Goal: Check status

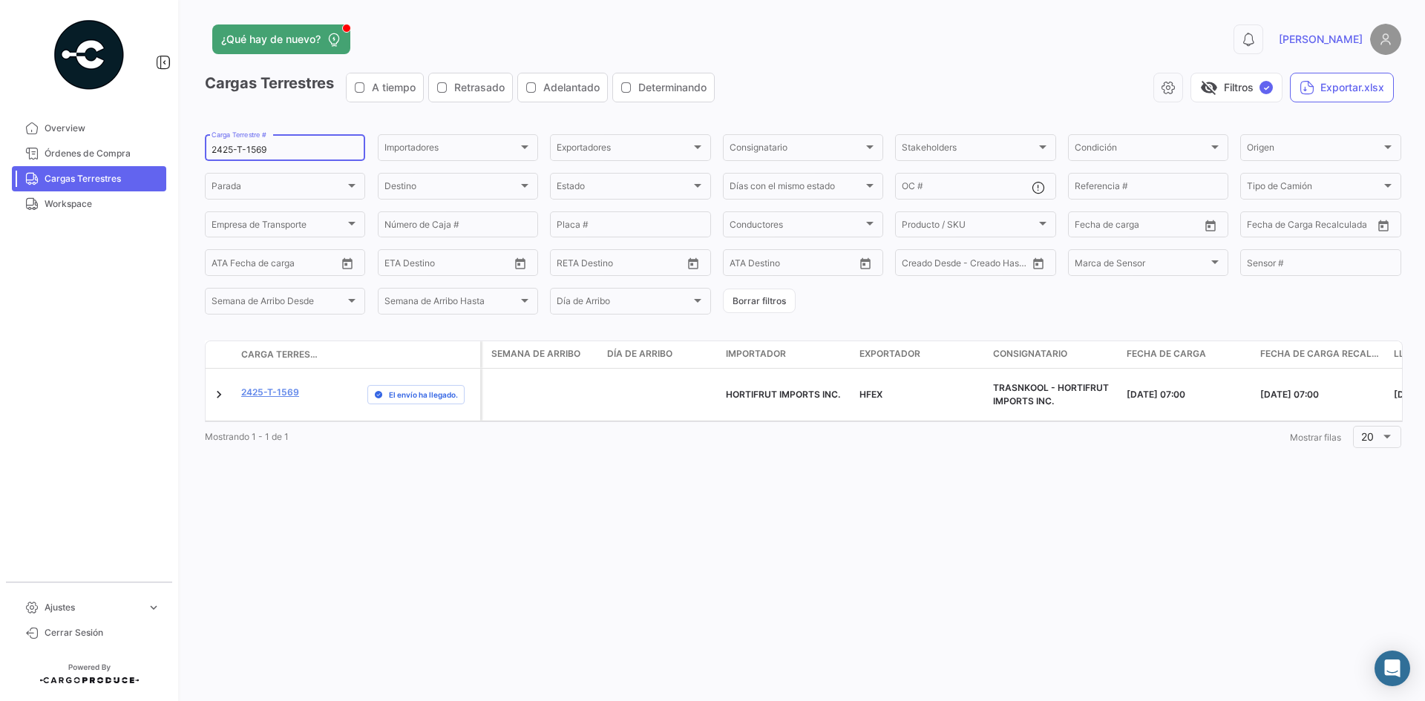
drag, startPoint x: 284, startPoint y: 145, endPoint x: 183, endPoint y: 140, distance: 101.8
click at [183, 140] on div "¿Qué hay de nuevo? 0 [PERSON_NAME] Terrestres A tiempo Retrasado Adelantado Det…" at bounding box center [803, 350] width 1244 height 701
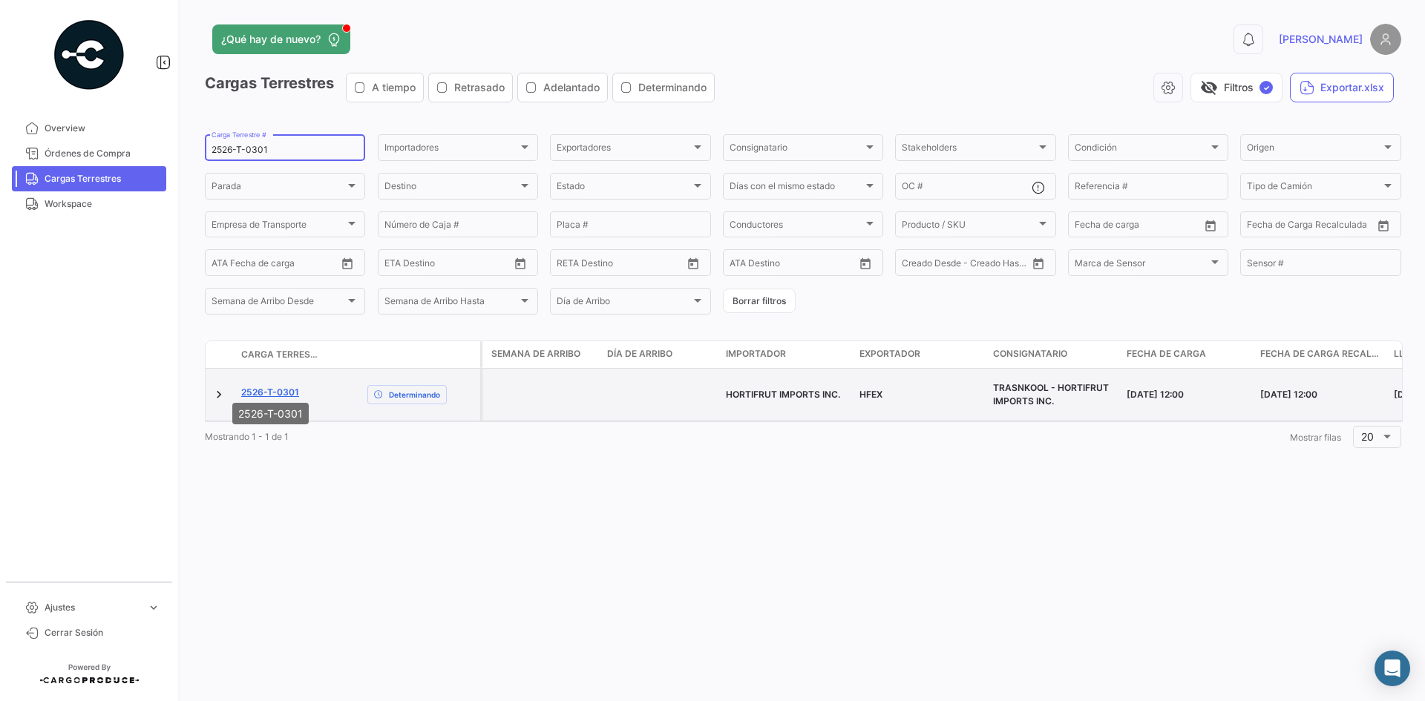
type input "2526-T-0301"
click at [270, 386] on link "2526-T-0301" at bounding box center [270, 392] width 58 height 13
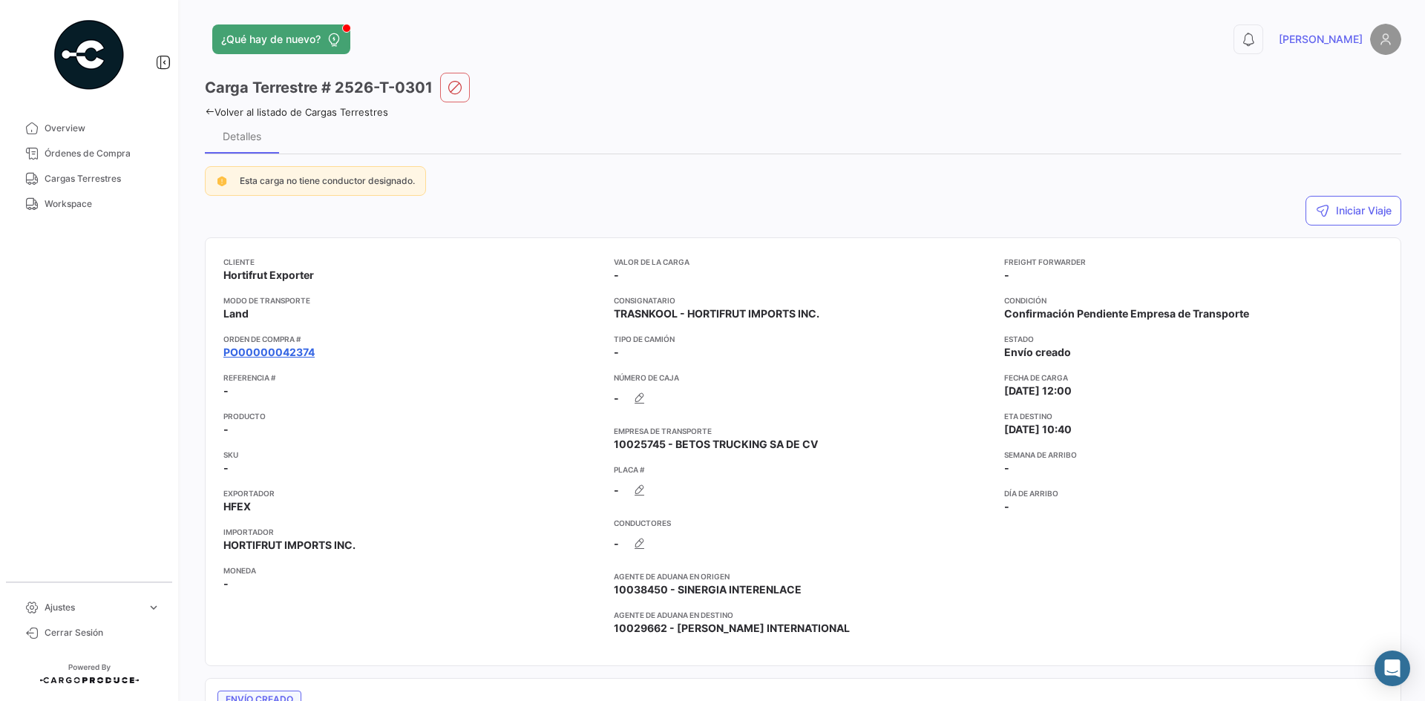
click at [289, 351] on link "PO00000042374" at bounding box center [268, 352] width 91 height 15
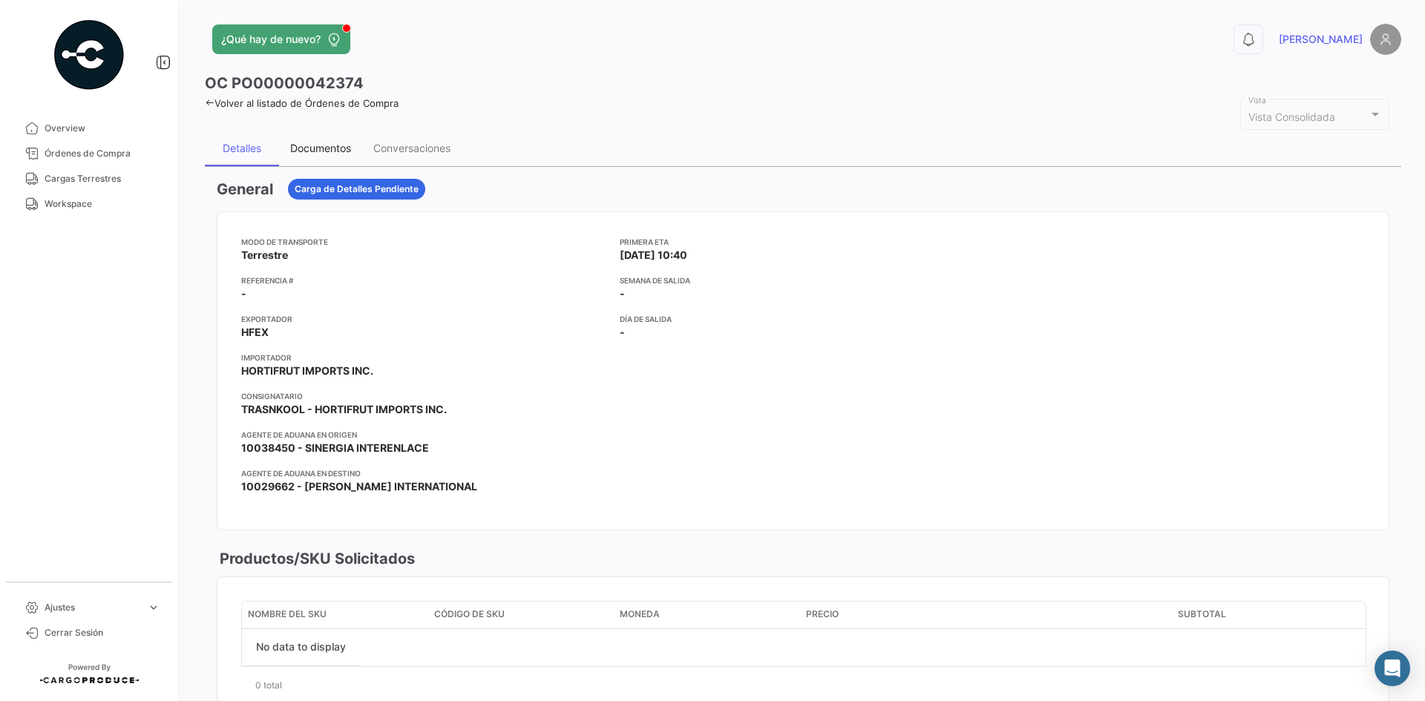
click at [316, 154] on div "Documentos" at bounding box center [320, 148] width 61 height 13
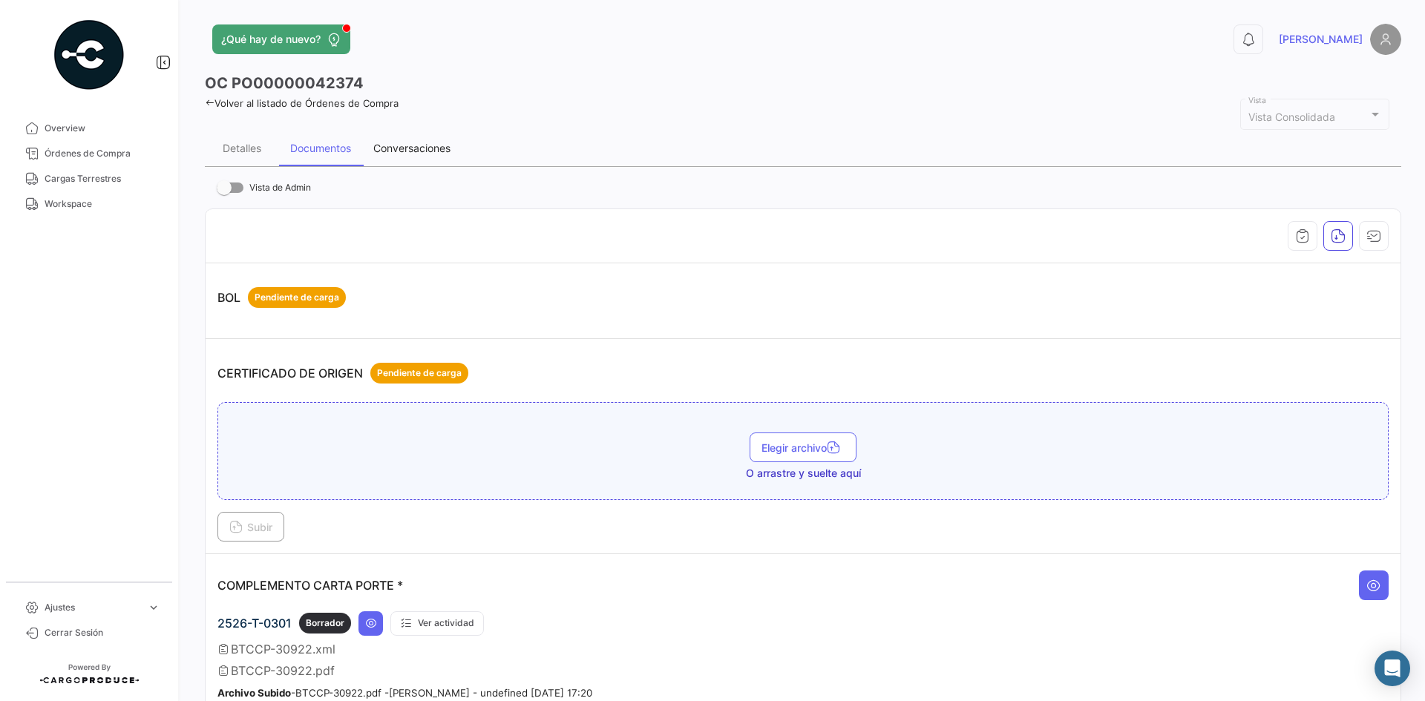
click at [419, 147] on div "Conversaciones" at bounding box center [411, 148] width 77 height 13
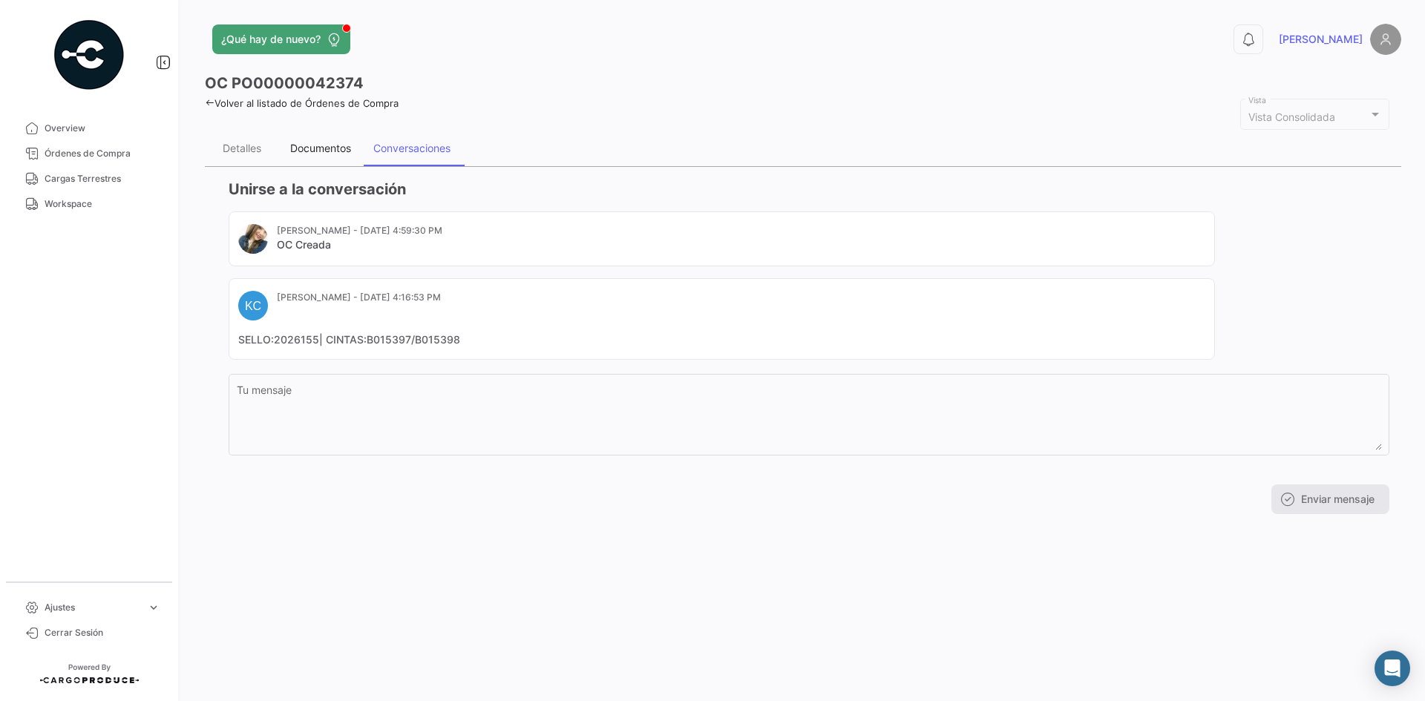
click at [335, 158] on div "Documentos" at bounding box center [320, 149] width 83 height 36
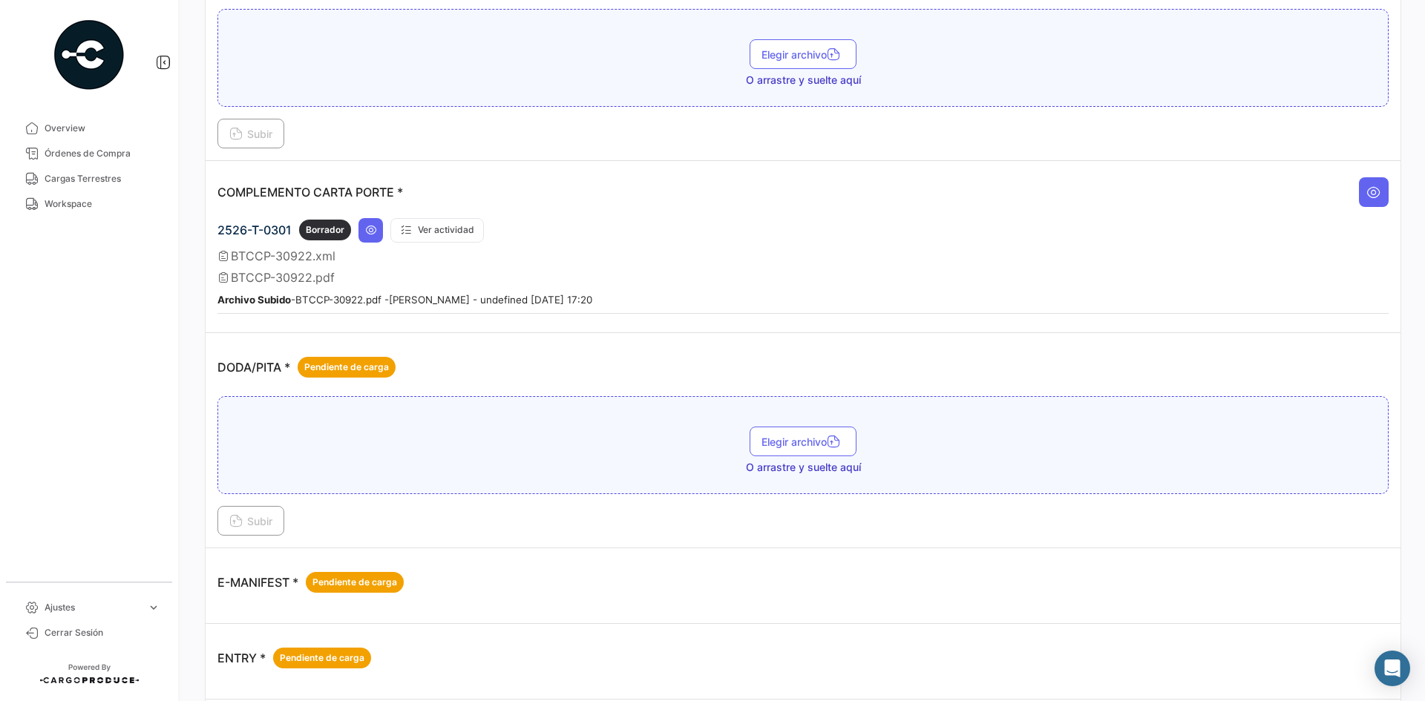
scroll to position [594, 0]
